Goal: Information Seeking & Learning: Learn about a topic

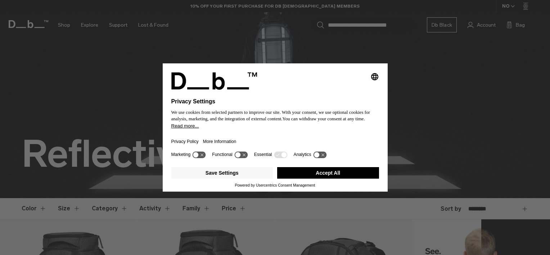
click at [329, 173] on button "Accept All" at bounding box center [328, 173] width 102 height 12
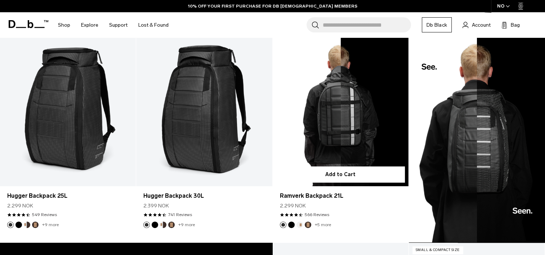
scroll to position [216, 0]
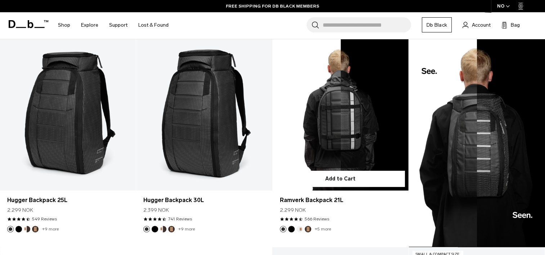
click at [350, 123] on link "Ramverk Backpack 21L" at bounding box center [340, 114] width 136 height 151
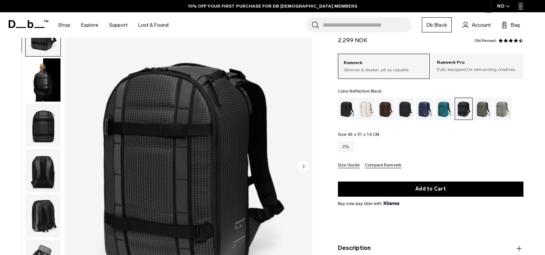
scroll to position [72, 0]
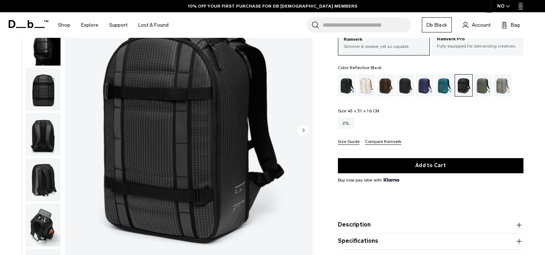
click at [39, 56] on img "button" at bounding box center [43, 43] width 35 height 43
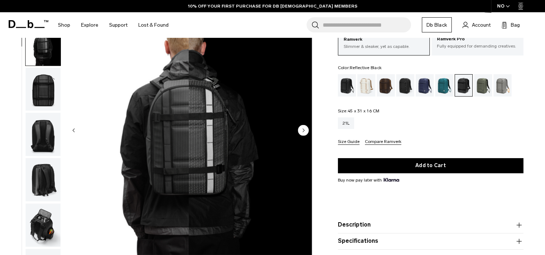
scroll to position [45, 0]
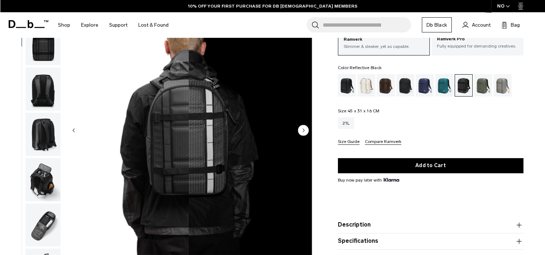
click at [44, 51] on img "button" at bounding box center [43, 43] width 35 height 43
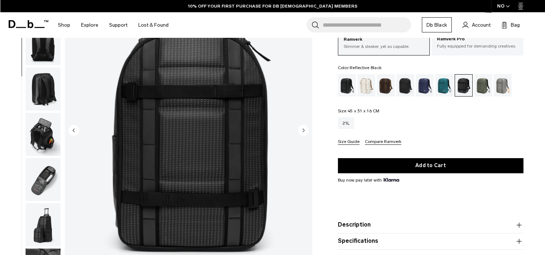
click at [44, 71] on img "button" at bounding box center [43, 88] width 35 height 43
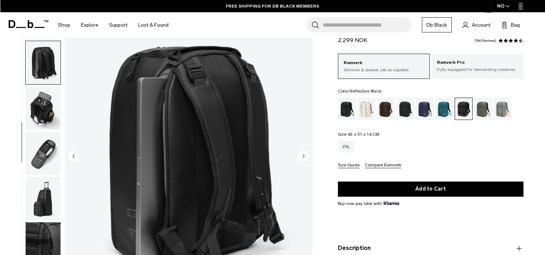
scroll to position [0, 0]
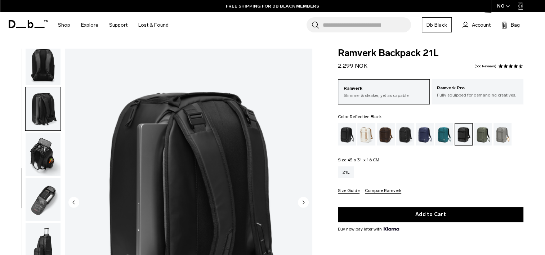
click at [54, 148] on img "button" at bounding box center [43, 153] width 35 height 43
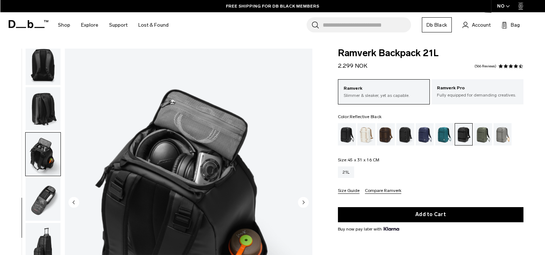
click at [52, 186] on img "button" at bounding box center [43, 199] width 35 height 43
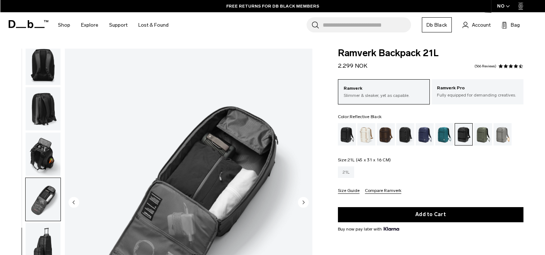
click at [342, 173] on div "21L" at bounding box center [346, 172] width 17 height 12
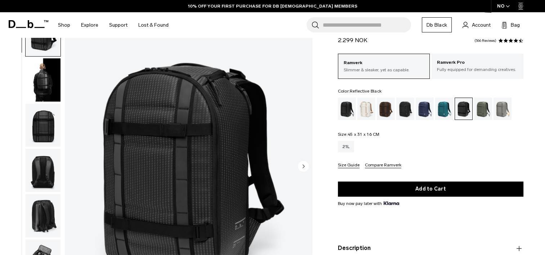
click at [305, 168] on circle "Next slide" at bounding box center [303, 166] width 11 height 11
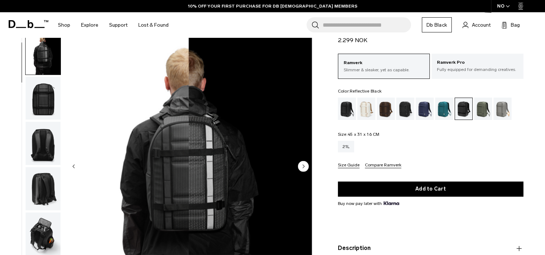
scroll to position [45, 0]
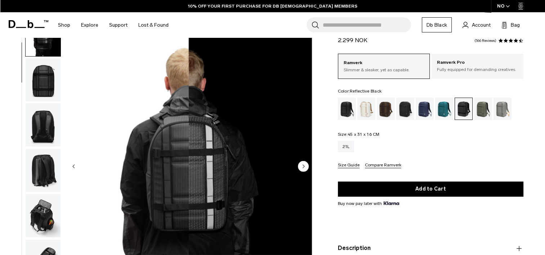
click at [305, 168] on circle "Next slide" at bounding box center [303, 166] width 11 height 11
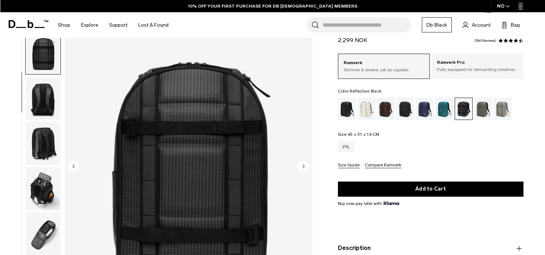
scroll to position [91, 0]
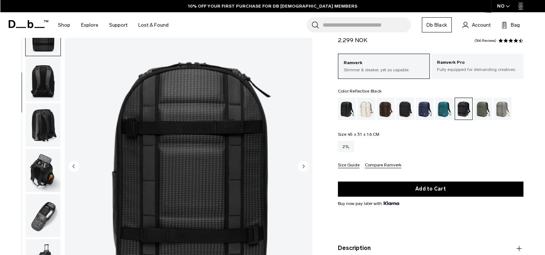
click at [302, 168] on circle "Next slide" at bounding box center [303, 166] width 11 height 11
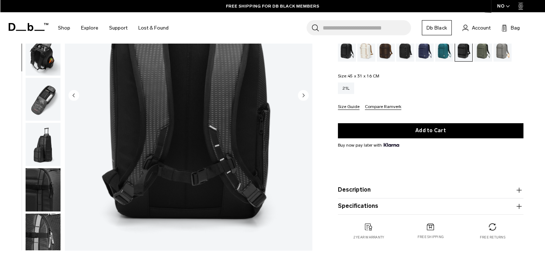
scroll to position [108, 0]
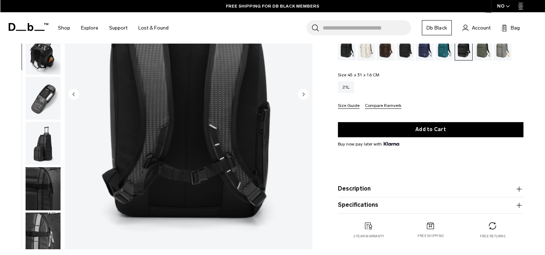
click at [304, 89] on circle "Next slide" at bounding box center [303, 94] width 11 height 11
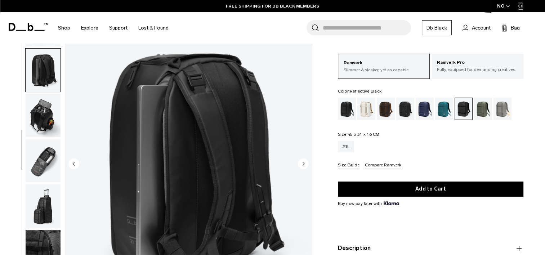
scroll to position [36, 0]
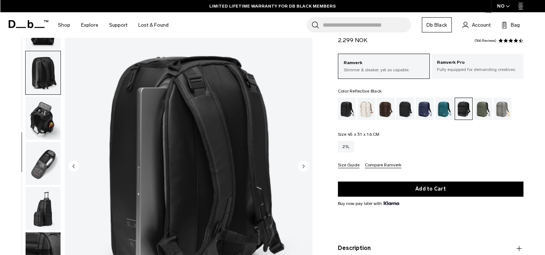
click at [304, 167] on circle "Next slide" at bounding box center [303, 166] width 11 height 11
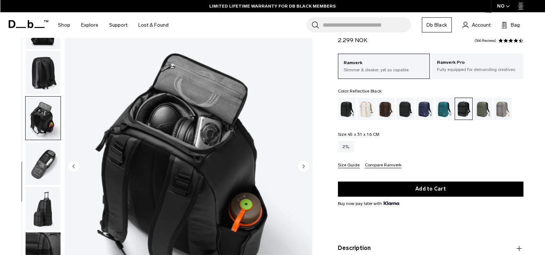
click at [304, 167] on circle "Next slide" at bounding box center [303, 166] width 11 height 11
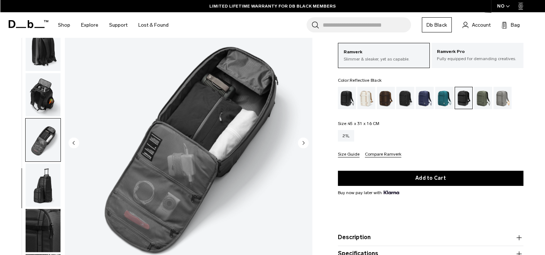
scroll to position [72, 0]
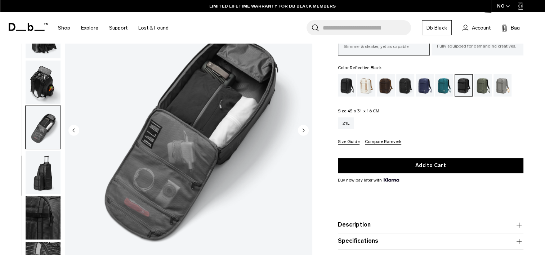
click at [40, 164] on img "button" at bounding box center [43, 172] width 35 height 43
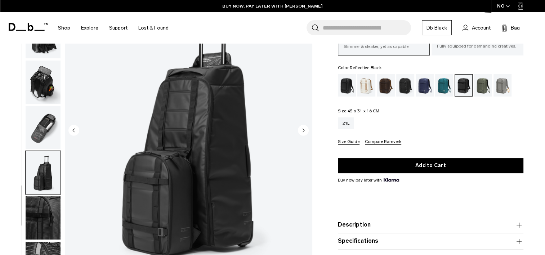
click at [45, 141] on img "button" at bounding box center [43, 127] width 35 height 43
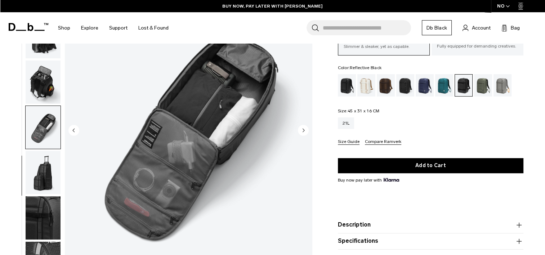
scroll to position [107, 0]
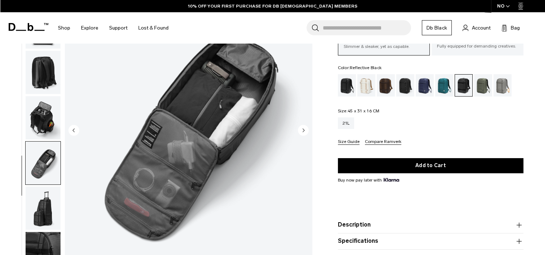
click at [38, 122] on img "button" at bounding box center [43, 117] width 35 height 43
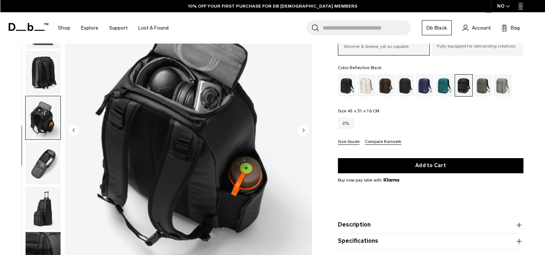
scroll to position [143, 0]
click at [48, 80] on img "button" at bounding box center [43, 72] width 35 height 43
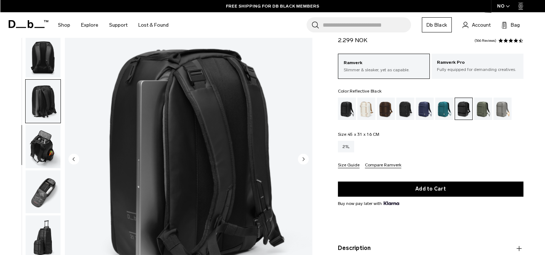
scroll to position [0, 0]
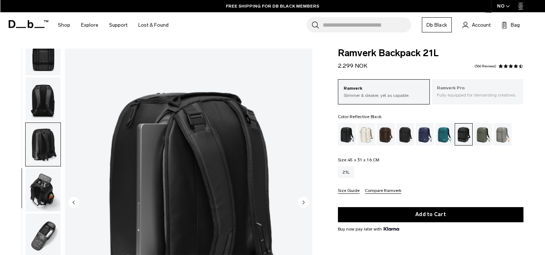
click at [459, 90] on p "Ramverk Pro" at bounding box center [477, 88] width 81 height 7
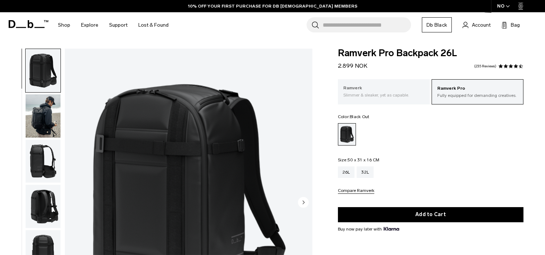
click at [395, 101] on div "Ramverk Slimmer & sleaker, yet as capable." at bounding box center [384, 91] width 92 height 24
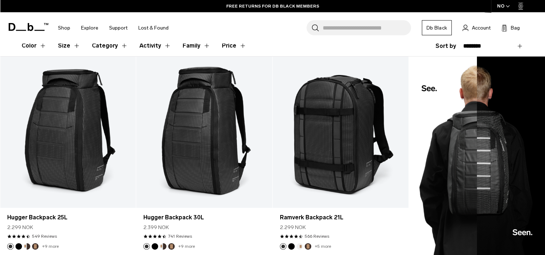
scroll to position [216, 0]
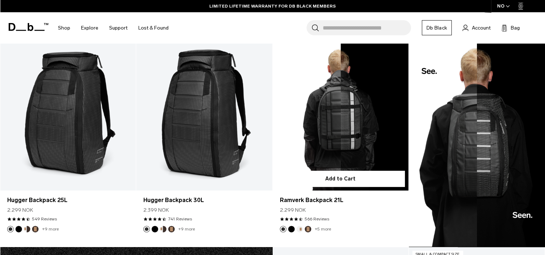
click at [361, 122] on link "Ramverk Backpack 21L" at bounding box center [340, 114] width 136 height 151
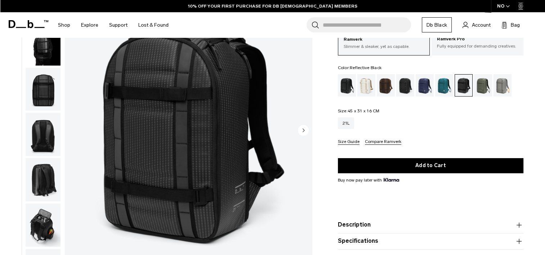
click at [345, 139] on button "Size Guide" at bounding box center [349, 141] width 22 height 5
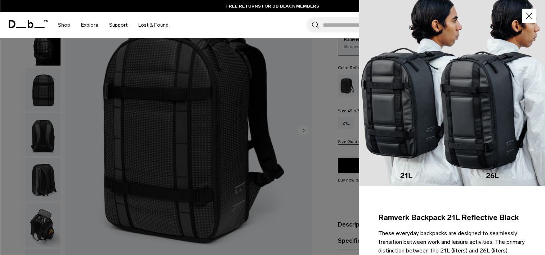
click at [340, 153] on div at bounding box center [272, 127] width 545 height 255
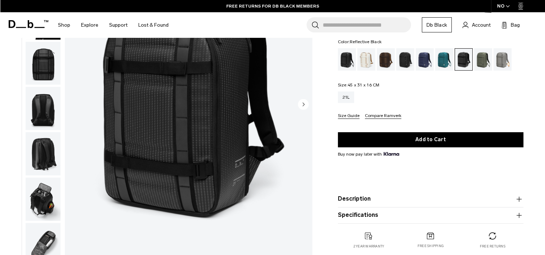
scroll to position [144, 0]
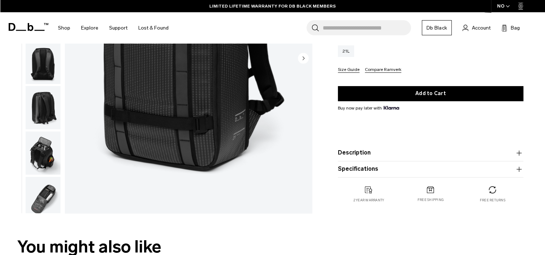
click at [340, 153] on button "Description" at bounding box center [430, 152] width 185 height 9
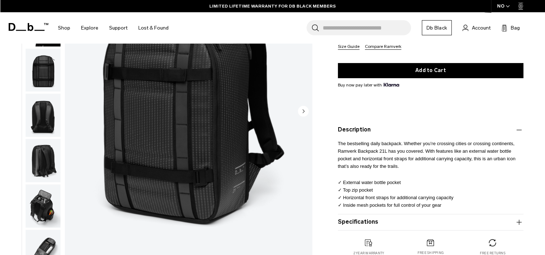
click at [355, 221] on button "Specifications" at bounding box center [430, 222] width 185 height 9
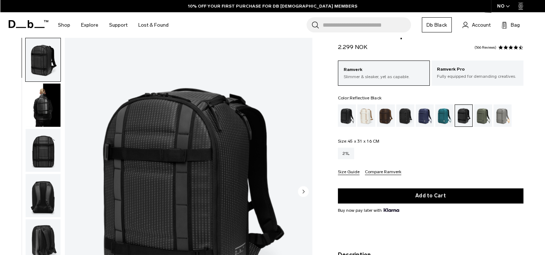
scroll to position [0, 0]
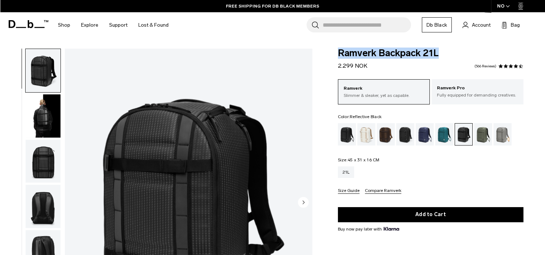
drag, startPoint x: 338, startPoint y: 54, endPoint x: 438, endPoint y: 51, distance: 99.7
click at [438, 51] on div "Ramverk Backpack 21L 2.299 NOK 4.7 star rating 566 Reviews Ramverk Slimmer & sl…" at bounding box center [430, 245] width 229 height 393
drag, startPoint x: 438, startPoint y: 51, endPoint x: 430, endPoint y: 53, distance: 8.4
copy span "Ramverk Backpack 21L"
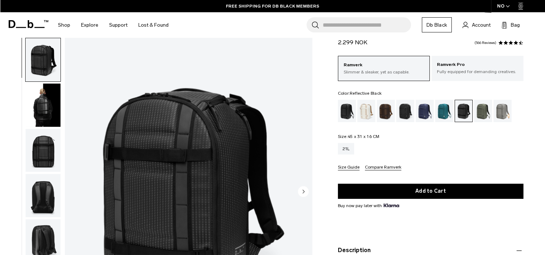
scroll to position [36, 0]
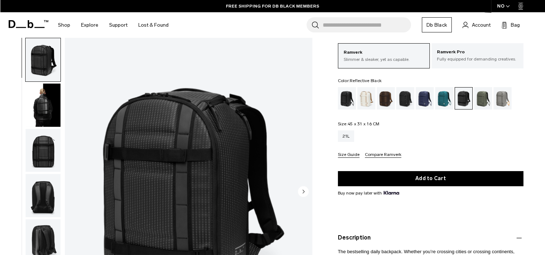
click at [50, 109] on img "button" at bounding box center [43, 105] width 35 height 43
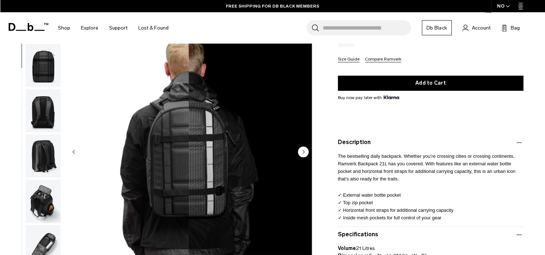
scroll to position [144, 0]
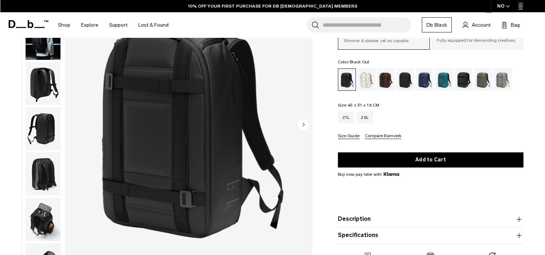
scroll to position [72, 0]
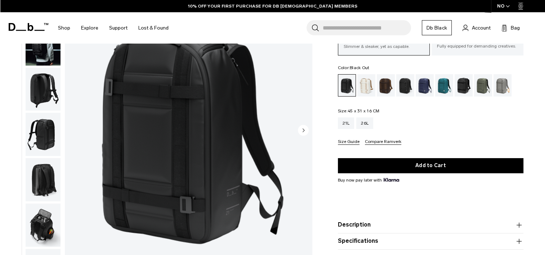
click at [46, 168] on img "button" at bounding box center [43, 179] width 35 height 43
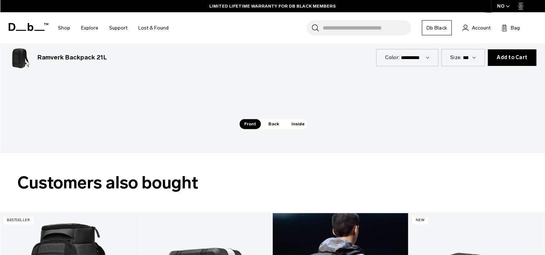
scroll to position [1116, 0]
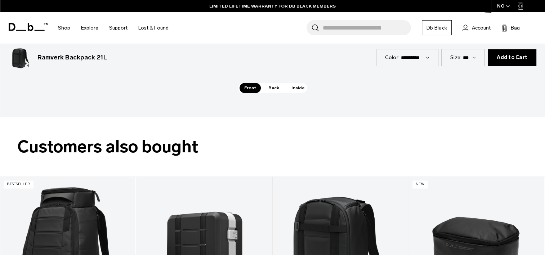
click at [293, 89] on span "Inside" at bounding box center [298, 88] width 23 height 10
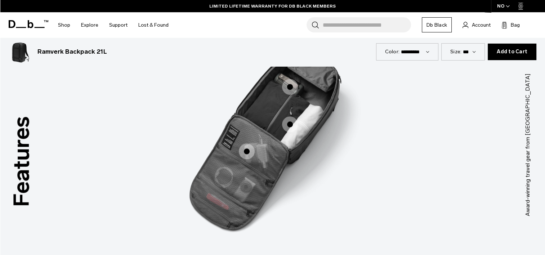
scroll to position [1008, 0]
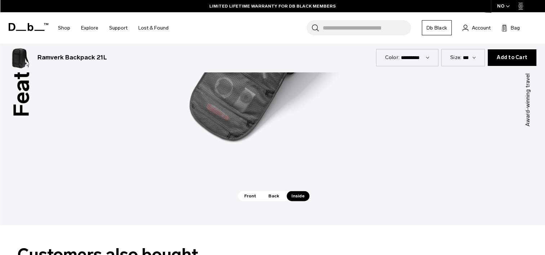
click at [272, 194] on span "Back" at bounding box center [273, 196] width 20 height 10
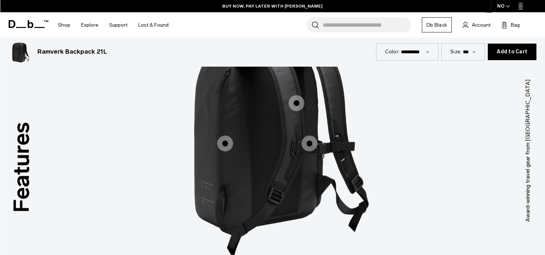
scroll to position [900, 0]
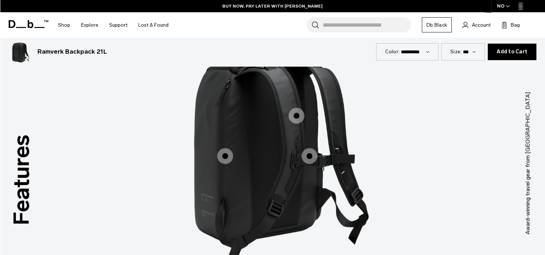
click at [229, 159] on span "2 / 3" at bounding box center [225, 156] width 16 height 16
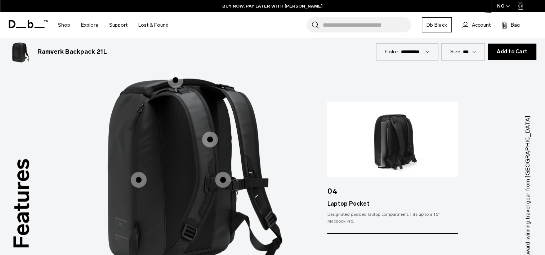
scroll to position [864, 0]
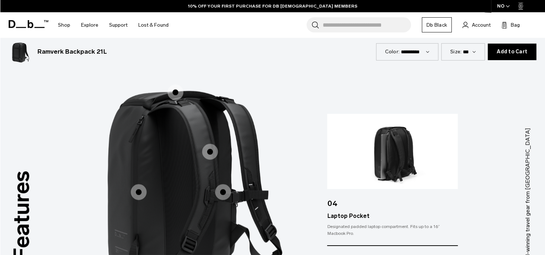
click at [206, 155] on span "2 / 3" at bounding box center [210, 152] width 16 height 16
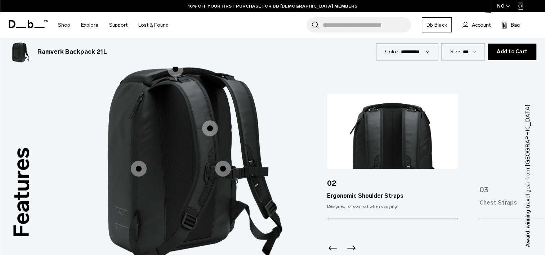
scroll to position [900, 0]
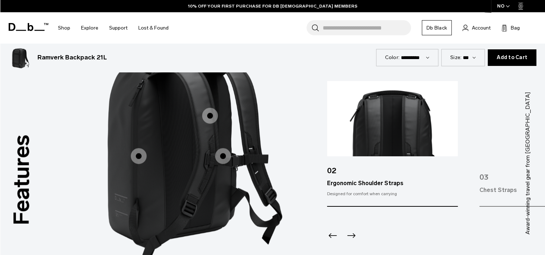
click at [355, 234] on icon "Next slide" at bounding box center [351, 235] width 12 height 12
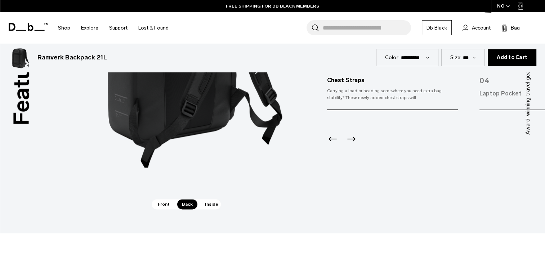
scroll to position [1044, 0]
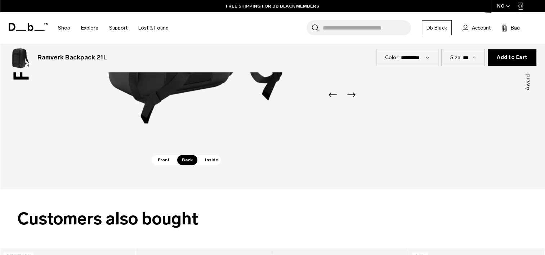
click at [159, 154] on div "Hook-Up System Hook-Up System Ergonomic Shoulder Straps Ergonomic Shoulder Stra…" at bounding box center [186, 13] width 216 height 281
click at [162, 158] on span "Front" at bounding box center [163, 160] width 21 height 10
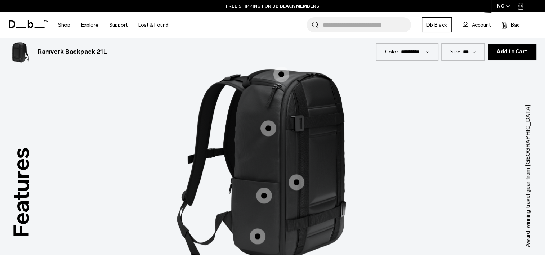
scroll to position [864, 0]
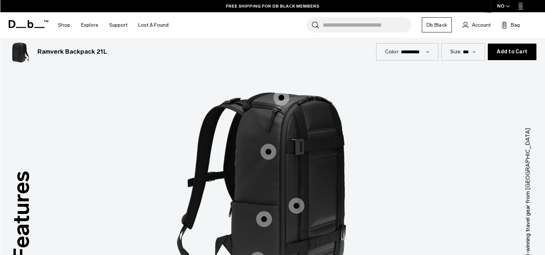
click at [270, 149] on span "1 / 3" at bounding box center [268, 152] width 16 height 16
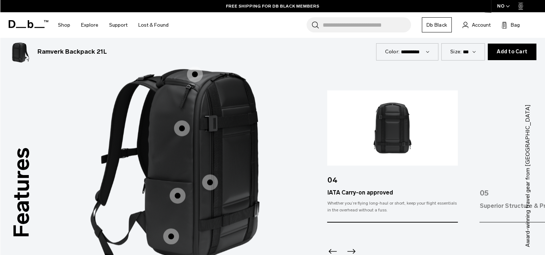
scroll to position [900, 0]
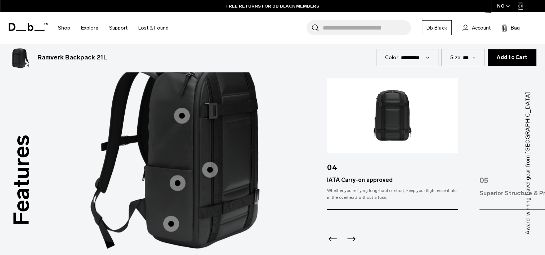
click at [355, 235] on icon "Next slide" at bounding box center [351, 239] width 12 height 12
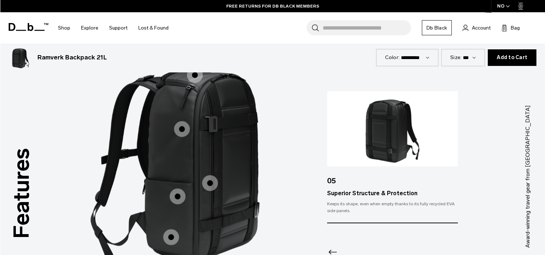
scroll to position [864, 0]
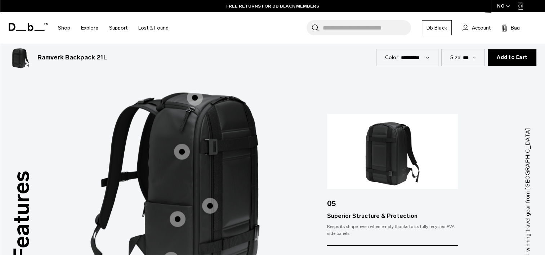
click at [196, 99] on span "1 / 3" at bounding box center [195, 98] width 16 height 16
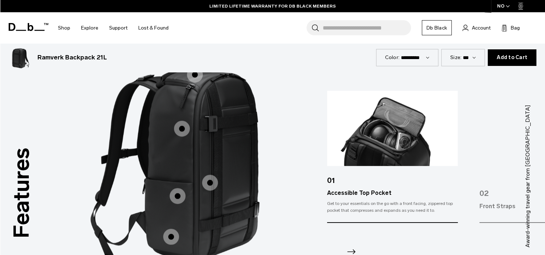
scroll to position [900, 0]
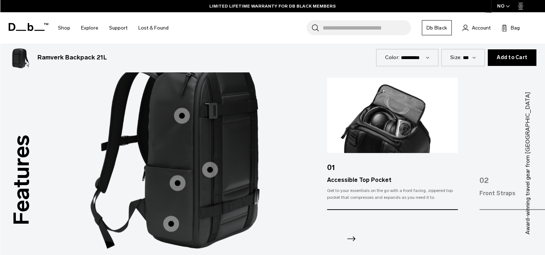
click at [351, 236] on icon "Next slide" at bounding box center [351, 239] width 12 height 12
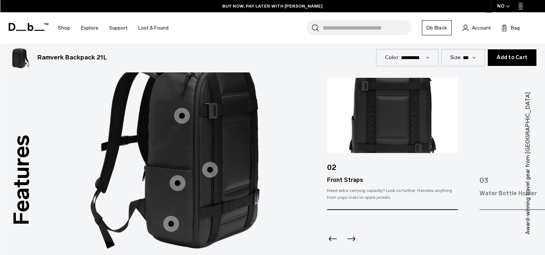
click at [351, 236] on icon "Next slide" at bounding box center [351, 239] width 12 height 12
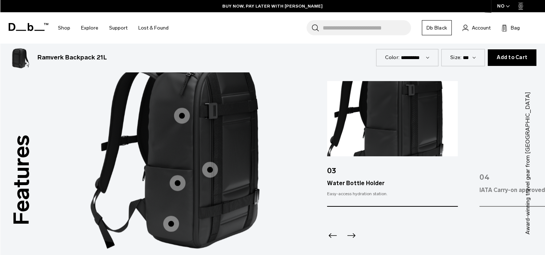
click at [351, 236] on icon "Next slide" at bounding box center [351, 235] width 12 height 12
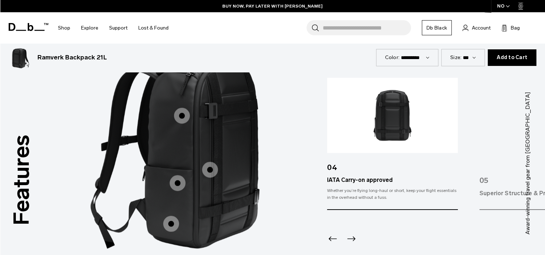
click at [351, 236] on icon "Next slide" at bounding box center [351, 239] width 12 height 12
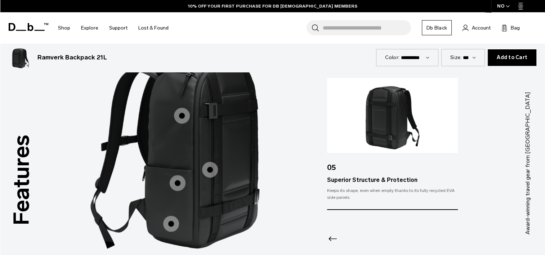
click at [207, 175] on span "1 / 3" at bounding box center [210, 170] width 16 height 16
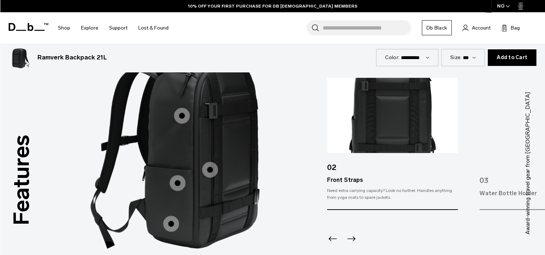
scroll to position [1008, 0]
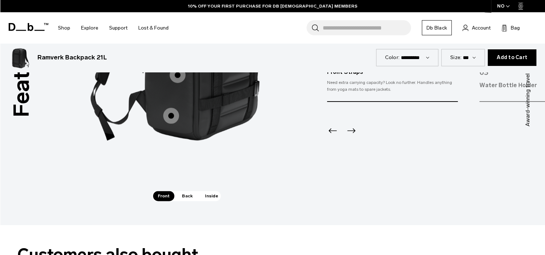
click at [207, 196] on span "Inside" at bounding box center [211, 196] width 23 height 10
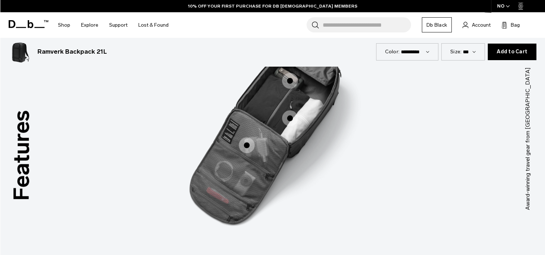
scroll to position [900, 0]
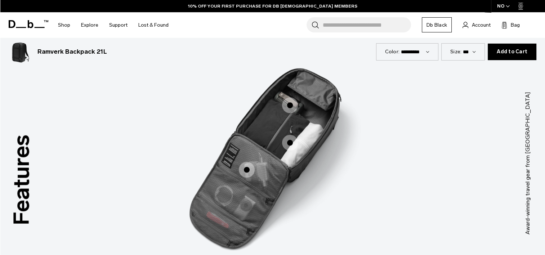
click at [292, 109] on span "3 / 3" at bounding box center [290, 105] width 16 height 16
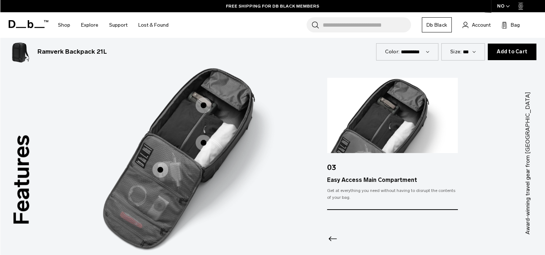
click at [203, 140] on span "3 / 3" at bounding box center [203, 143] width 16 height 16
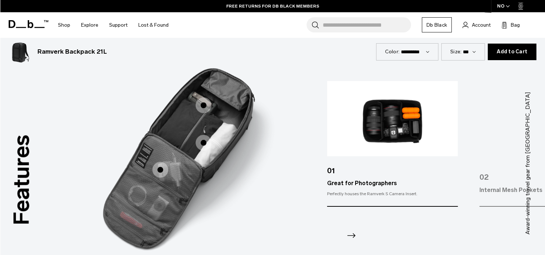
click at [162, 172] on span "3 / 3" at bounding box center [160, 170] width 16 height 16
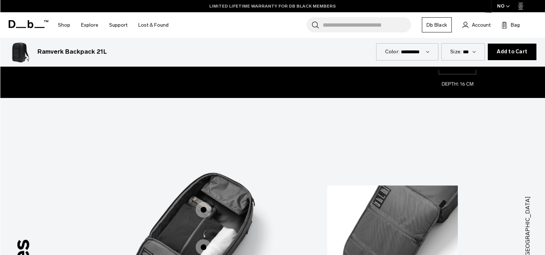
scroll to position [792, 0]
